Goal: Task Accomplishment & Management: Use online tool/utility

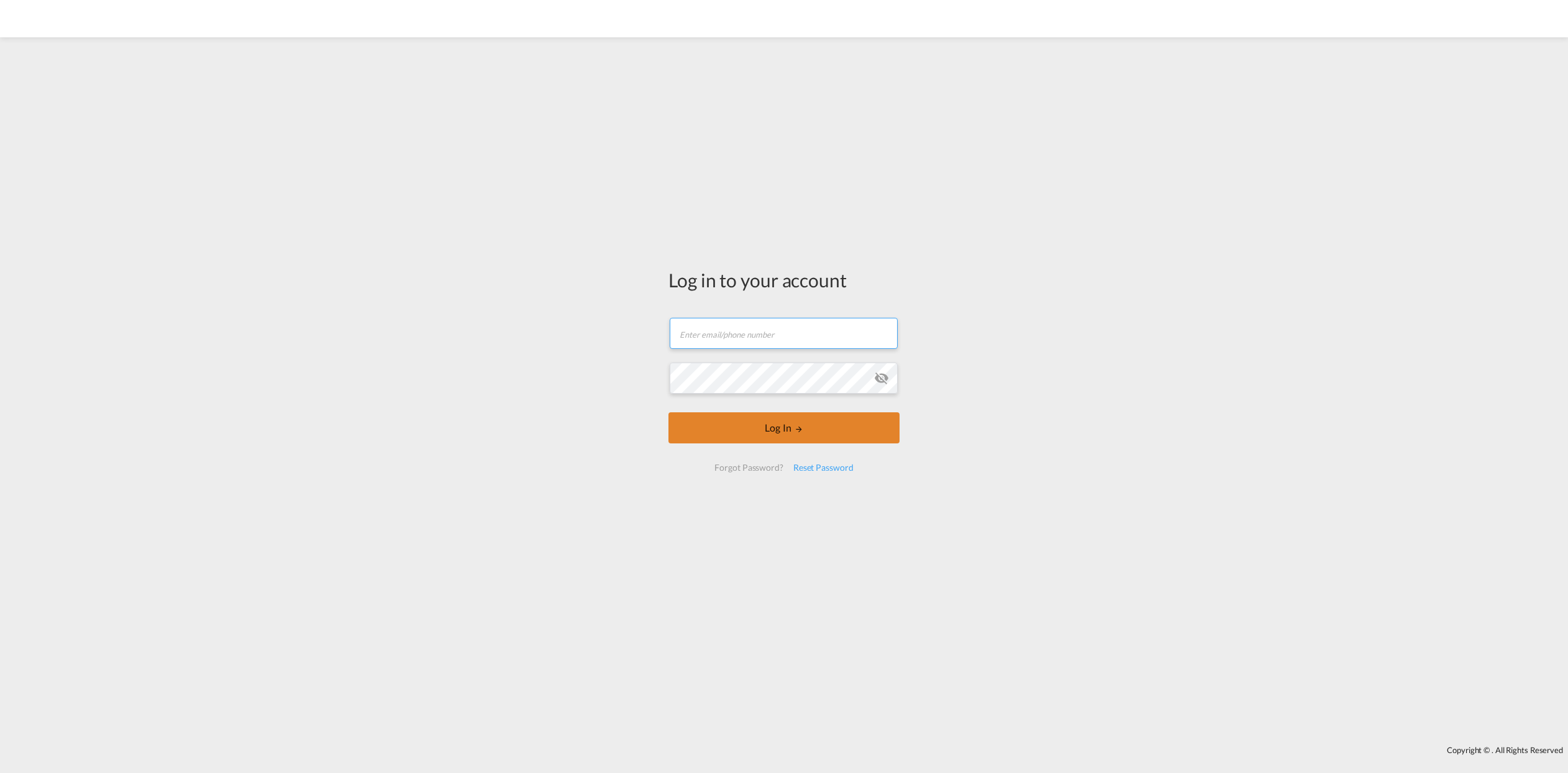
type input "[PERSON_NAME][EMAIL_ADDRESS][DOMAIN_NAME]"
click at [778, 429] on button "Log In" at bounding box center [784, 428] width 231 height 31
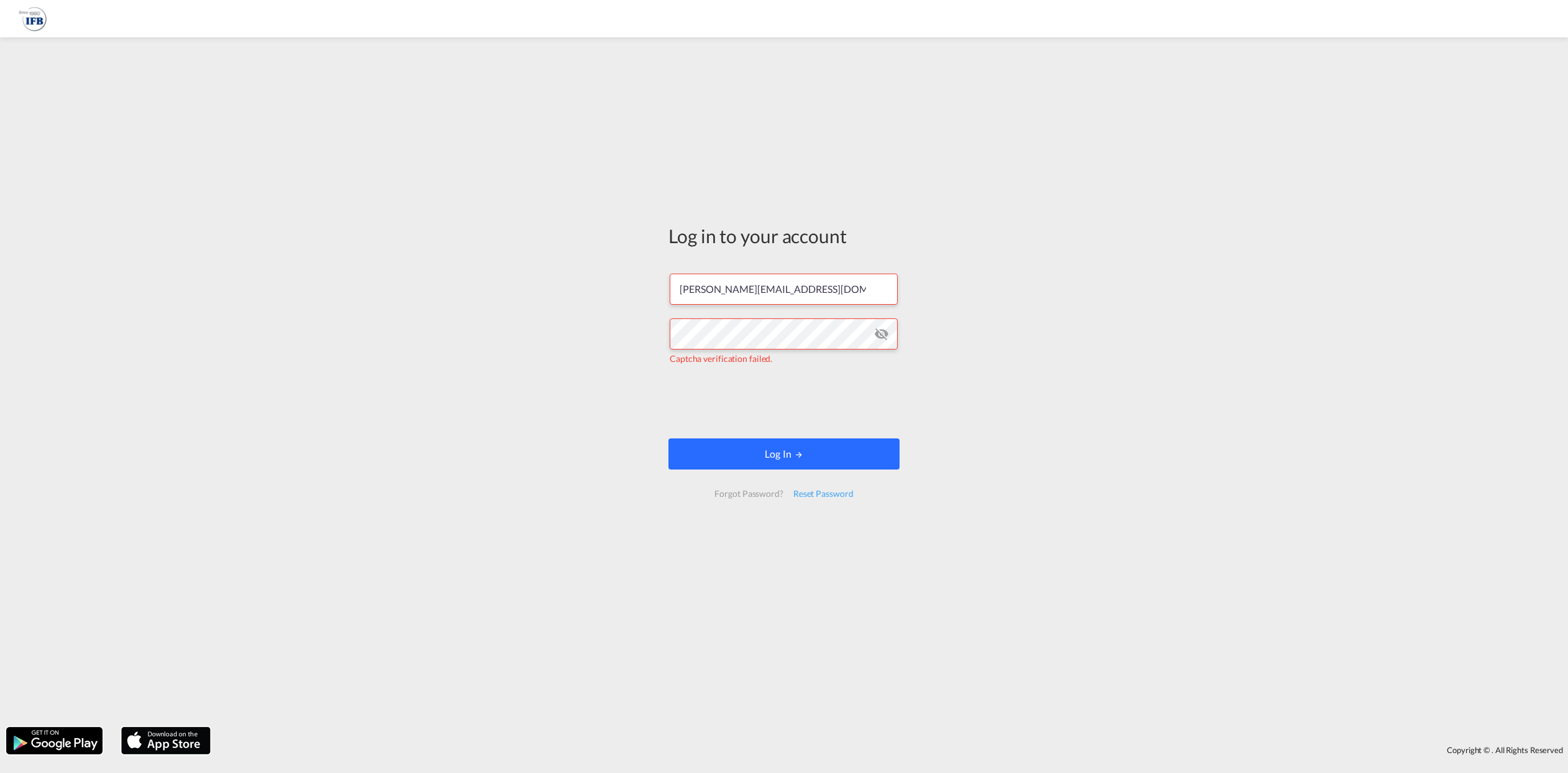
click at [818, 462] on button "Log In" at bounding box center [784, 454] width 231 height 31
